Goal: Information Seeking & Learning: Learn about a topic

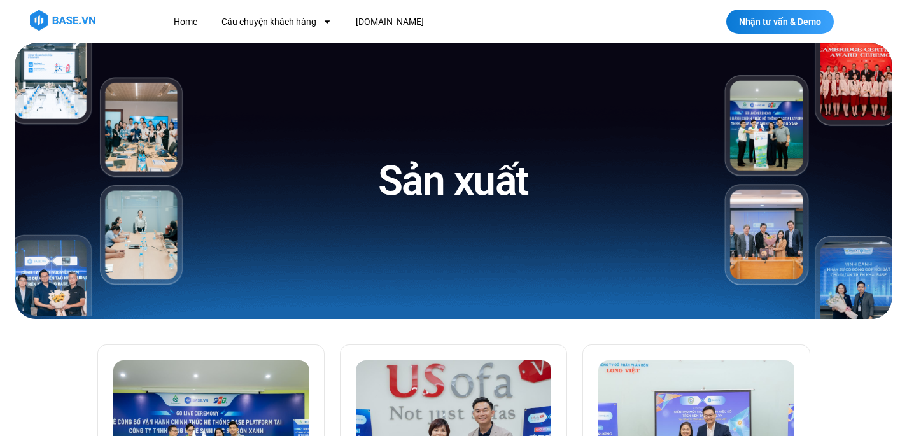
click at [274, 23] on link "Câu chuyện khách hàng" at bounding box center [276, 22] width 129 height 24
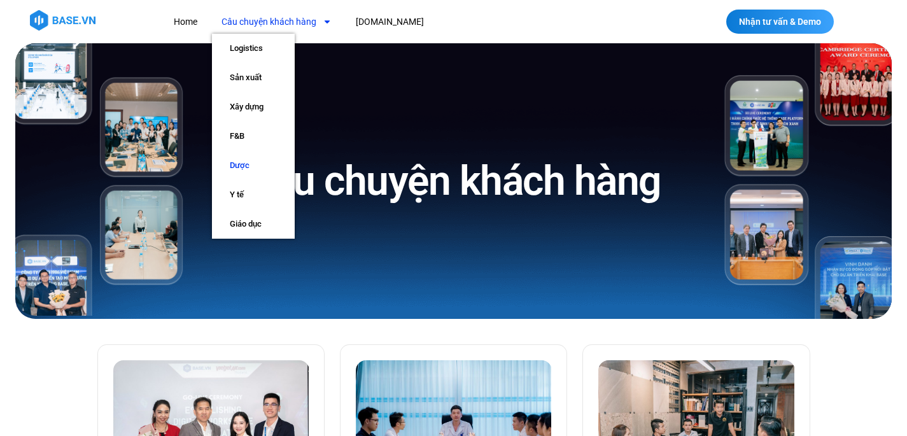
scroll to position [106, 0]
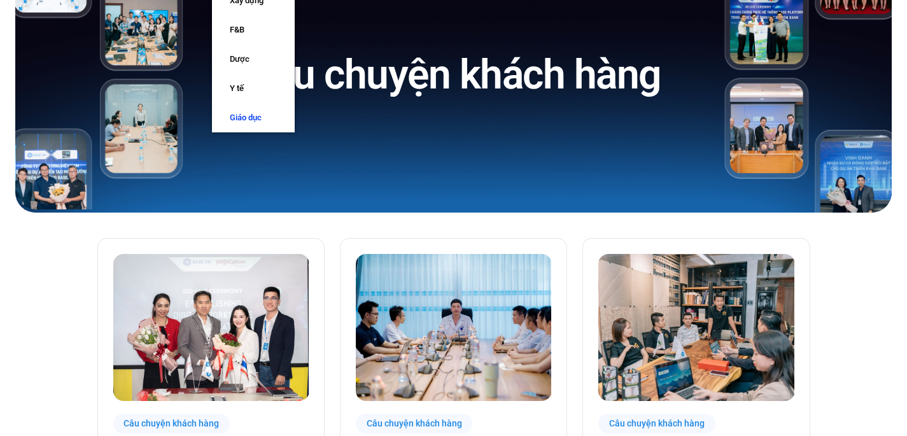
click at [256, 122] on link "Giáo dục" at bounding box center [253, 117] width 83 height 29
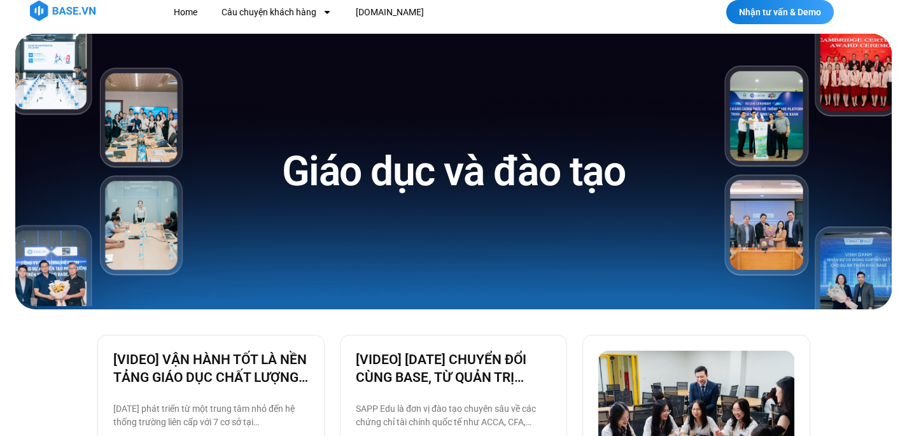
scroll to position [106, 0]
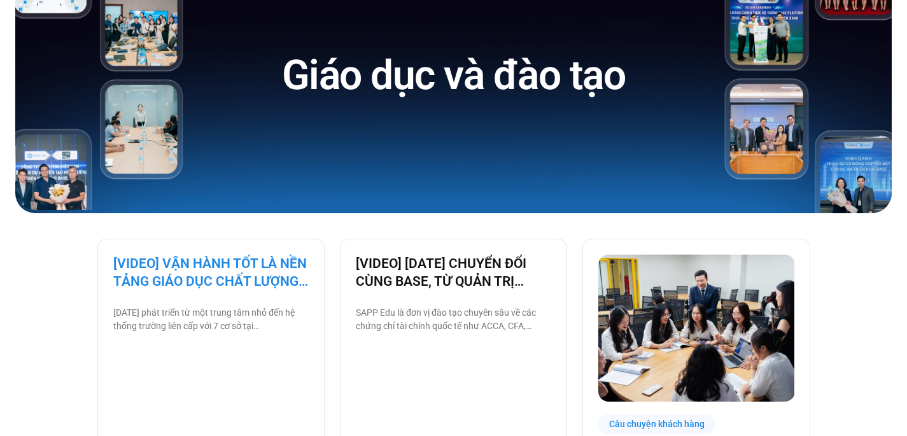
click at [255, 273] on link "[VIDEO] VẬN HÀNH TỐT LÀ NỀN TẢNG GIÁO DỤC CHẤT LƯỢNG – BAMBOO SCHOOL CHỌN BASE" at bounding box center [210, 273] width 195 height 36
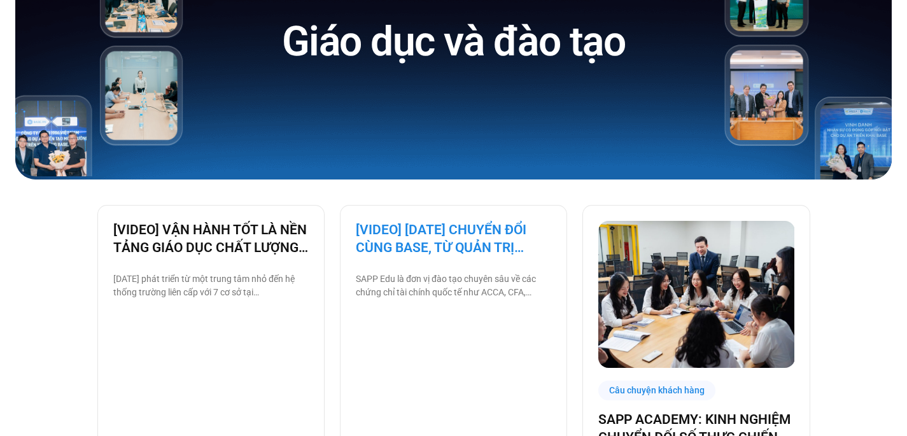
scroll to position [208, 0]
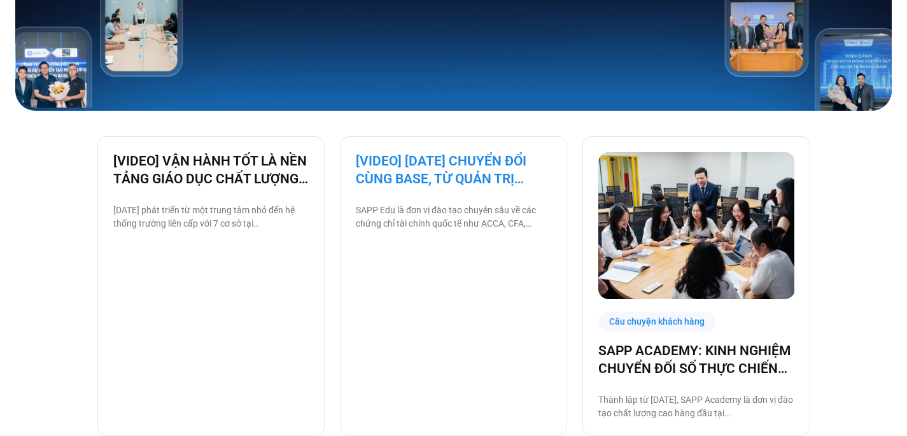
click at [411, 162] on link "[VIDEO] [DATE] CHUYỂN ĐỔI CÙNG BASE, TỪ QUẢN TRỊ NHÂN SỰ ĐẾN VẬN HÀNH TOÀN BỘ T…" at bounding box center [453, 170] width 195 height 36
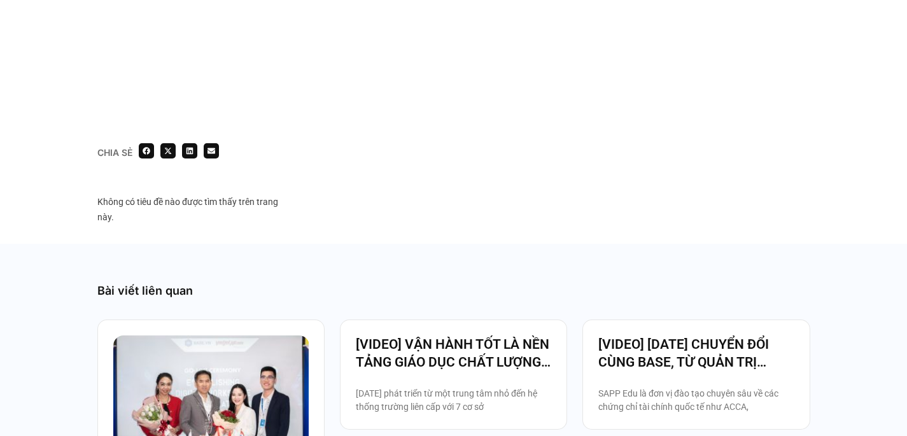
scroll to position [1138, 0]
